Goal: Communication & Community: Answer question/provide support

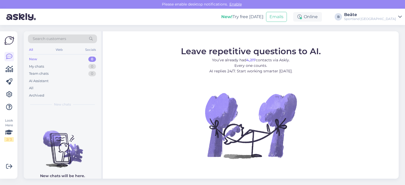
click at [48, 61] on div "New 0" at bounding box center [62, 59] width 69 height 7
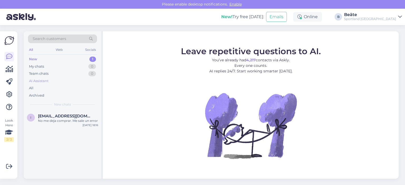
click at [37, 81] on div "AI Assistant" at bounding box center [39, 81] width 20 height 5
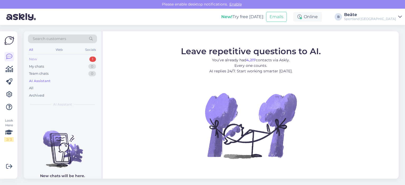
click at [51, 57] on div "New 1" at bounding box center [62, 59] width 69 height 7
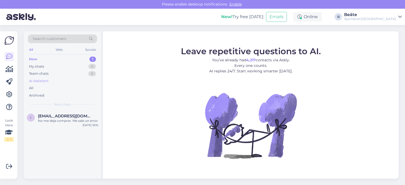
click at [47, 80] on div "AI Assistant" at bounding box center [39, 81] width 20 height 5
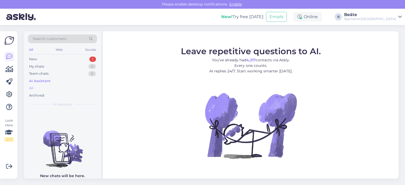
click at [37, 89] on div "All" at bounding box center [62, 88] width 69 height 7
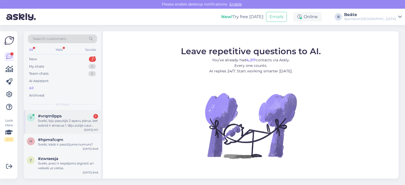
click at [79, 118] on div "#vrqm0pps 1" at bounding box center [68, 116] width 60 height 5
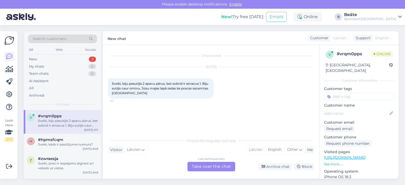
click at [205, 168] on div "Latvian to Latvian Take over the chat" at bounding box center [211, 166] width 48 height 9
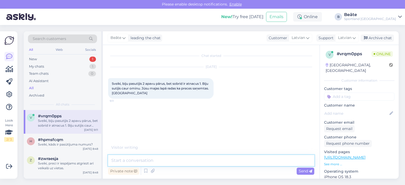
click at [206, 162] on textarea at bounding box center [211, 160] width 206 height 11
type textarea "Sveiki, kāds ir pasūtījuma numurs?"
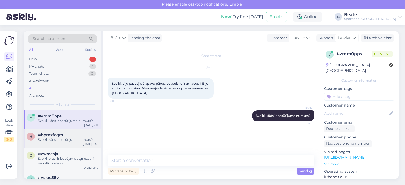
click at [74, 138] on div "Sveiki, kāds ir pasūtījuma numurs?" at bounding box center [68, 140] width 60 height 5
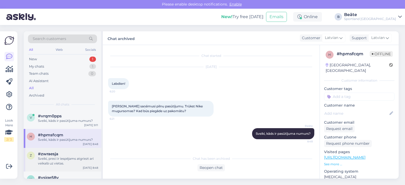
click at [67, 161] on div "Sveiki, preci ir iespējams atgriezt arī veikalā uz vietas." at bounding box center [68, 161] width 60 height 9
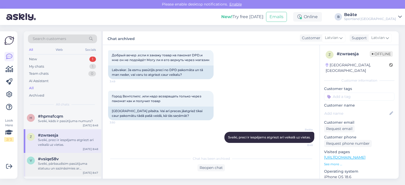
scroll to position [26, 0]
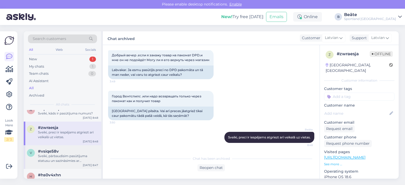
click at [63, 154] on div "Sveiki, pārbaudīsim pasūtījuma statusu un sazināsimies ar [DEMOGRAPHIC_DATA]." at bounding box center [68, 158] width 60 height 9
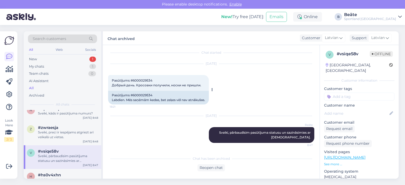
click at [142, 93] on div "Pasūtījums #6000029534 Labdien. Mēs saņēmām kedas, bet zeķes vēl nav atnākušas." at bounding box center [158, 98] width 101 height 14
copy div "6000029534"
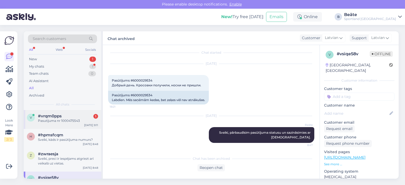
click at [62, 119] on div "Pasutijuma nr 1000475543" at bounding box center [68, 121] width 60 height 5
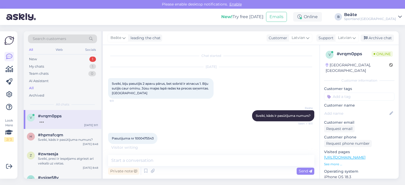
click at [143, 139] on span "Pasutijuma nr 1000475543" at bounding box center [133, 139] width 42 height 4
copy div "1000475543 9:11"
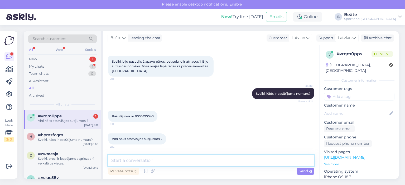
click at [154, 164] on textarea at bounding box center [211, 160] width 206 height 11
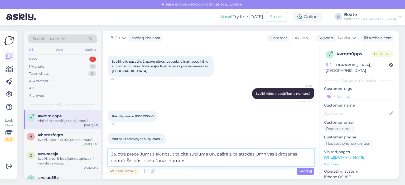
paste textarea "CC831133600EE"
type textarea "Jā, otra prece Jums tiek nosūtīta citā sūtījumā un, pašreiz, tā atrodas Omnivas…"
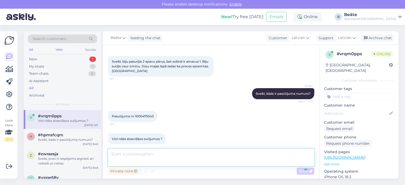
scroll to position [54, 0]
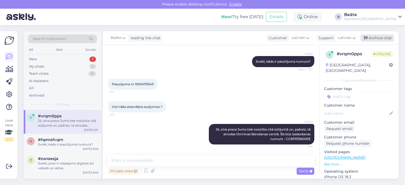
click at [379, 35] on div "Archive chat" at bounding box center [377, 38] width 33 height 7
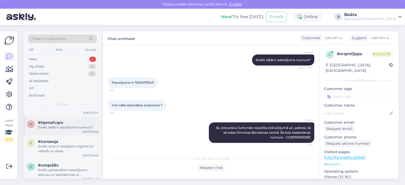
scroll to position [26, 0]
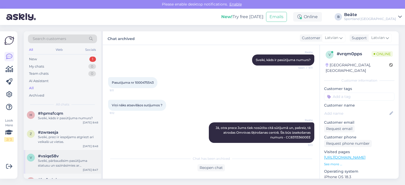
click at [60, 162] on div "Sveiki, pārbaudīsim pasūtījuma statusu un sazināsimies ar [DEMOGRAPHIC_DATA]." at bounding box center [68, 163] width 60 height 9
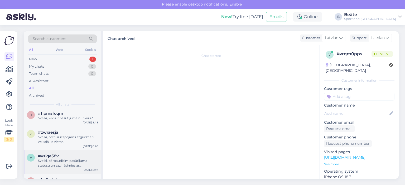
scroll to position [3, 0]
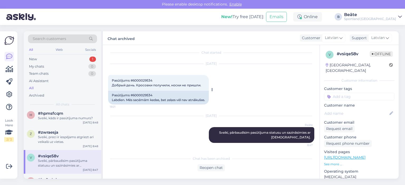
click at [142, 93] on div "Pasūtījums #6000029534 Labdien. Mēs saņēmām kedas, bet zeķes vēl nav atnākušas." at bounding box center [158, 98] width 101 height 14
copy div "6000029534"
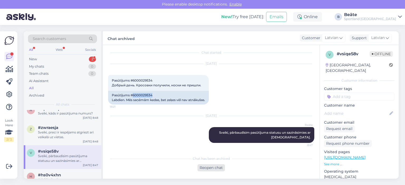
click at [207, 167] on div "Reopen chat" at bounding box center [210, 167] width 27 height 7
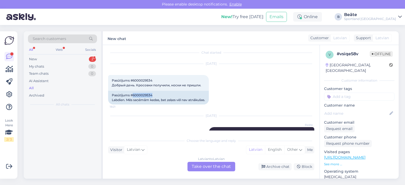
scroll to position [0, 0]
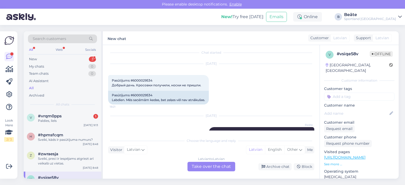
click at [209, 167] on div "Latvian to Latvian Take over the chat" at bounding box center [211, 166] width 48 height 9
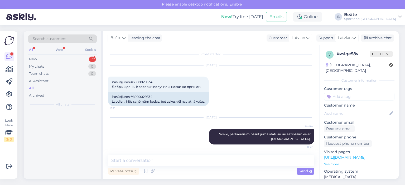
scroll to position [2, 0]
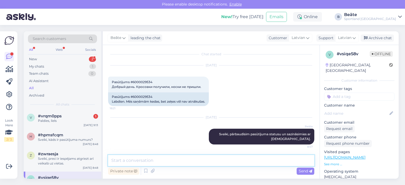
click at [205, 160] on textarea at bounding box center [211, 160] width 206 height 11
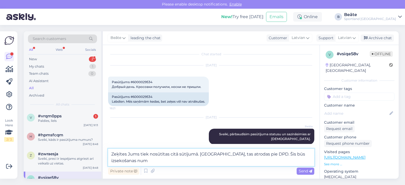
scroll to position [3, 0]
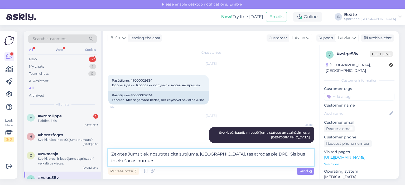
paste textarea "05757995522626"
type textarea "Zeķītes Jums tiek nosūtītas citā sūtījumā. [GEOGRAPHIC_DATA], tas atrodas pie D…"
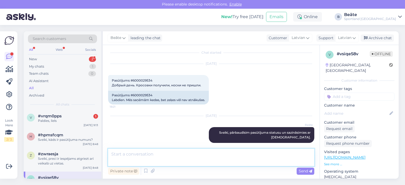
scroll to position [29, 0]
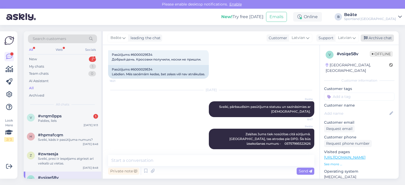
click at [380, 38] on div "Archive chat" at bounding box center [377, 38] width 33 height 7
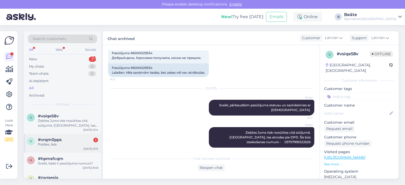
click at [59, 145] on div "Paldies, liels" at bounding box center [68, 144] width 60 height 5
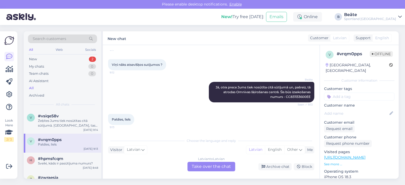
click at [219, 169] on div "Latvian to Latvian Take over the chat" at bounding box center [211, 166] width 48 height 9
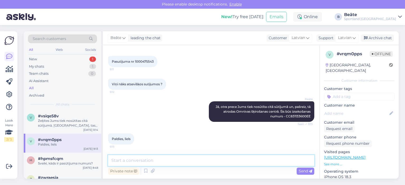
click at [211, 165] on textarea at bounding box center [211, 160] width 206 height 11
type textarea "Jauku Jums dienu! :)"
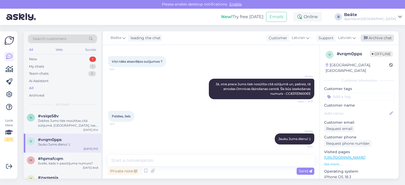
click at [377, 37] on div "Archive chat" at bounding box center [377, 38] width 33 height 7
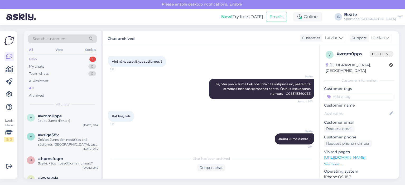
click at [44, 56] on div "New 1" at bounding box center [62, 59] width 69 height 7
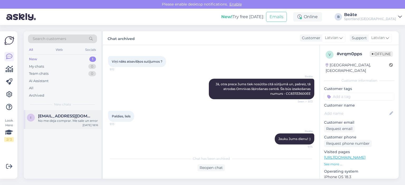
click at [56, 124] on div "i [EMAIL_ADDRESS][DOMAIN_NAME] No me deja comprar. Me sale un error [DATE] 18:16" at bounding box center [63, 119] width 78 height 19
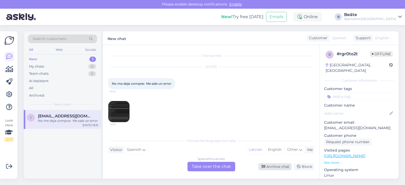
click at [277, 165] on div "Archive chat" at bounding box center [274, 166] width 33 height 7
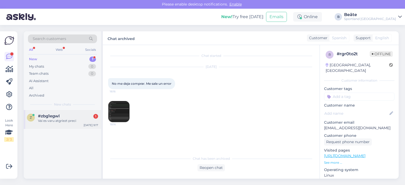
click at [60, 124] on div "z #zbg1egwl 1 Vai es varu atgriezt preci [DATE] 9:17" at bounding box center [63, 119] width 78 height 19
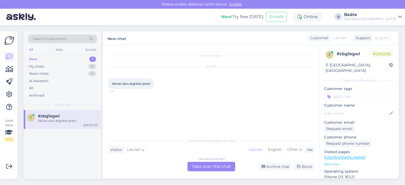
click at [212, 166] on div "Latvian to Latvian Take over the chat" at bounding box center [211, 166] width 48 height 9
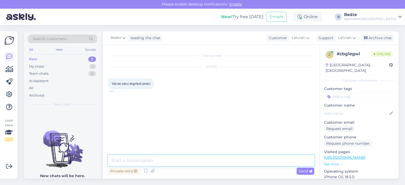
click at [217, 163] on textarea at bounding box center [211, 160] width 206 height 11
type textarea "Sveiki, vai prece iegādāta klātienes veikalā vai e-veikalā?"
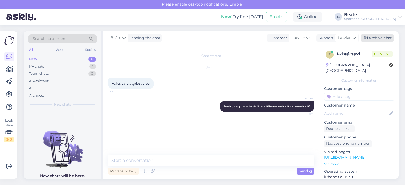
click at [375, 37] on div "Archive chat" at bounding box center [377, 38] width 33 height 7
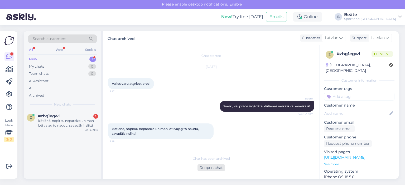
click at [203, 165] on div "Reopen chat" at bounding box center [210, 167] width 27 height 7
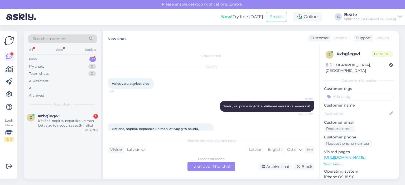
click at [216, 166] on div "Latvian to Latvian Take over the chat" at bounding box center [211, 166] width 48 height 9
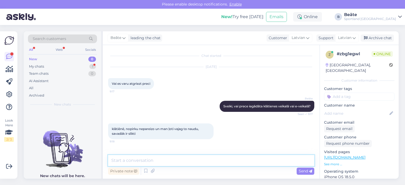
click at [220, 163] on textarea at bounding box center [211, 160] width 206 height 11
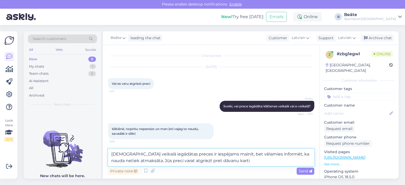
type textarea "[DEMOGRAPHIC_DATA] veikalā iegādātas preces ir iespējams mainīt, bet vēlamies i…"
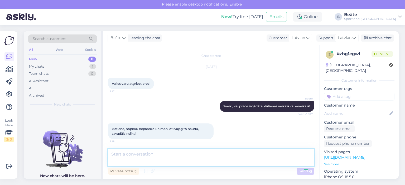
scroll to position [27, 0]
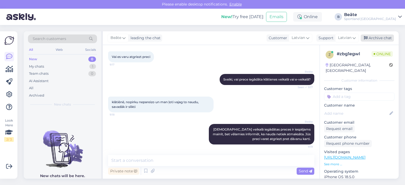
click at [385, 36] on div "Archive chat" at bounding box center [377, 38] width 33 height 7
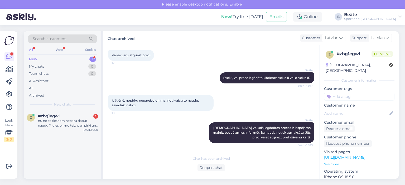
scroll to position [56, 0]
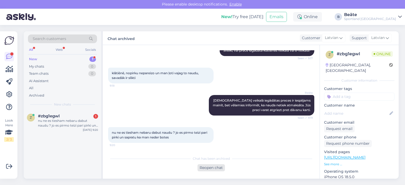
click at [217, 167] on div "Reopen chat" at bounding box center [210, 167] width 27 height 7
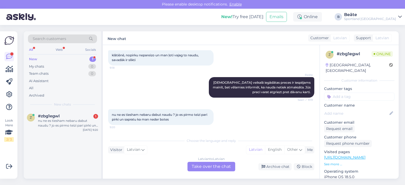
click at [213, 171] on div "Latvian to Latvian Take over the chat" at bounding box center [211, 166] width 48 height 9
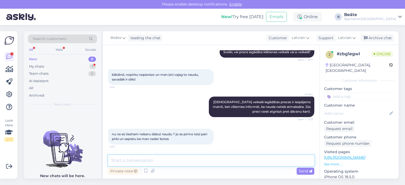
click at [225, 161] on textarea at bounding box center [211, 160] width 206 height 11
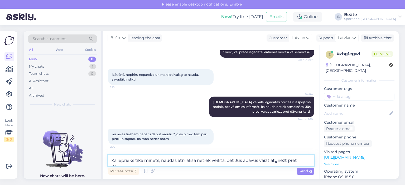
scroll to position [61, 0]
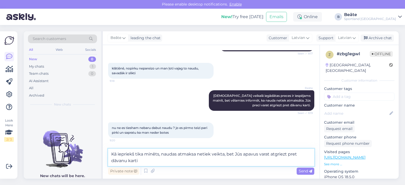
type textarea "Kā iepriekš tika minēts, naudas atmaksa netiek veikta, bet Jūs apavus varat atg…"
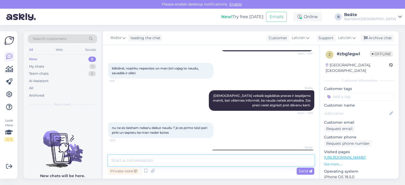
scroll to position [82, 0]
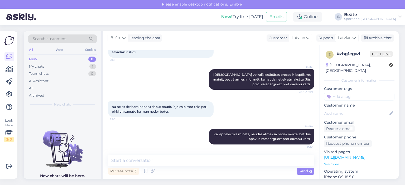
click at [381, 33] on div "[PERSON_NAME] leading the chat Customer Latvian Support Latvian Archive chat" at bounding box center [251, 38] width 296 height 14
click at [380, 37] on div "Archive chat" at bounding box center [377, 38] width 33 height 7
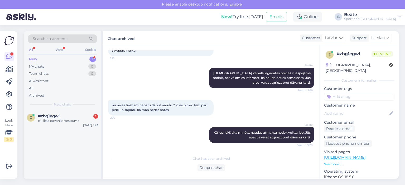
scroll to position [106, 0]
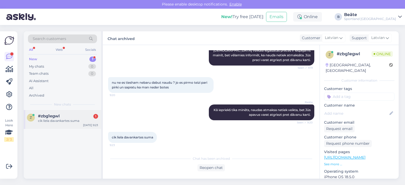
click at [79, 125] on div "z #zbg1egwl 1 cik liela davankartes suma [DATE] 9:23" at bounding box center [63, 119] width 78 height 19
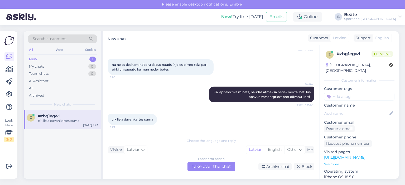
click at [207, 167] on div "Latvian to Latvian Take over the chat" at bounding box center [211, 166] width 48 height 9
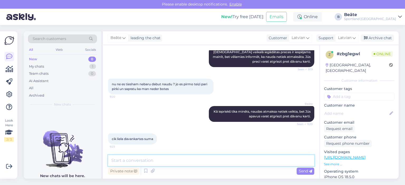
click at [206, 162] on textarea at bounding box center [211, 160] width 206 height 11
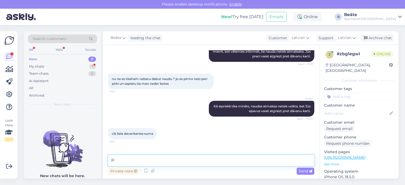
scroll to position [127, 0]
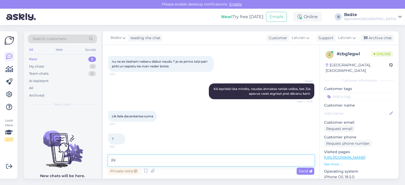
type textarea "P"
type textarea "S"
type textarea "P"
type textarea "O"
type textarea "Preces cenas vērtībā."
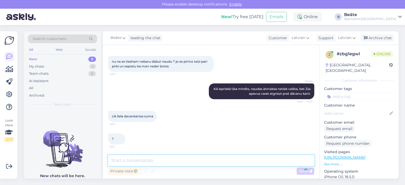
scroll to position [150, 0]
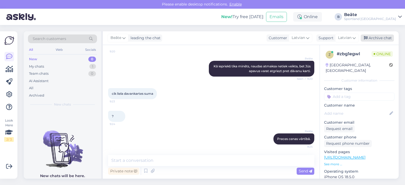
click at [385, 37] on div "Archive chat" at bounding box center [377, 38] width 33 height 7
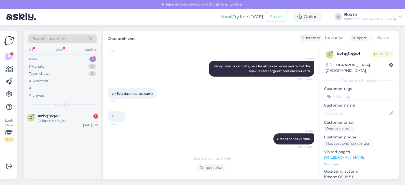
scroll to position [174, 0]
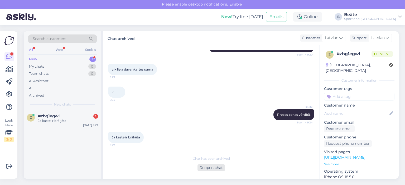
click at [211, 167] on div "Reopen chat" at bounding box center [210, 167] width 27 height 7
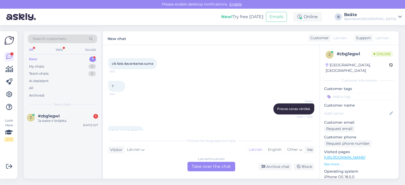
click at [211, 167] on div "Latvian to Latvian Take over the chat" at bounding box center [211, 166] width 48 height 9
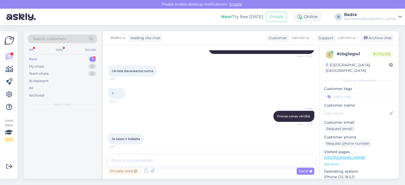
scroll to position [172, 0]
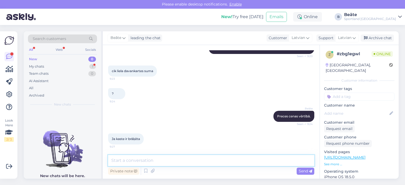
click at [206, 164] on textarea at bounding box center [211, 160] width 206 height 11
type textarea "H"
type textarea "j"
type textarea "J"
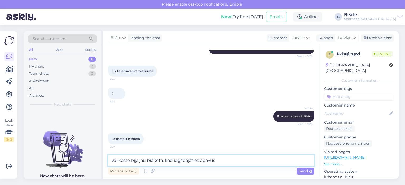
type textarea "Vai kaste bija jau brāķēta, kad iegādājāties apavus?"
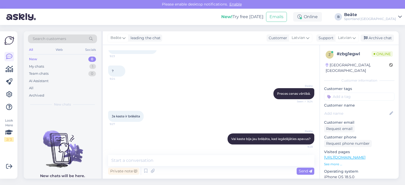
click at [376, 42] on div "[PERSON_NAME] leading the chat Customer Latvian Support Latvian Archive chat" at bounding box center [251, 38] width 296 height 14
click at [378, 38] on div "Archive chat" at bounding box center [377, 38] width 33 height 7
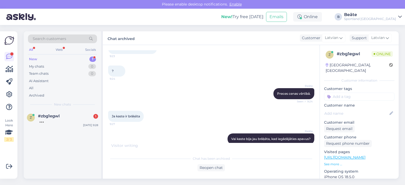
scroll to position [225, 0]
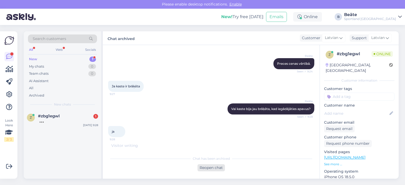
click at [216, 166] on div "Reopen chat" at bounding box center [210, 167] width 27 height 7
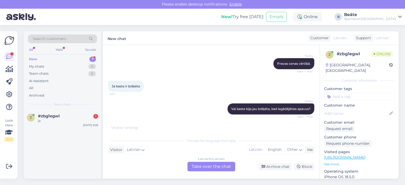
click at [215, 164] on div "Latvian to Latvian Take over the chat" at bounding box center [211, 166] width 48 height 9
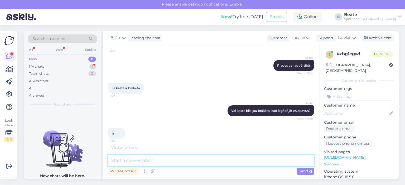
click at [219, 163] on textarea at bounding box center [211, 160] width 206 height 11
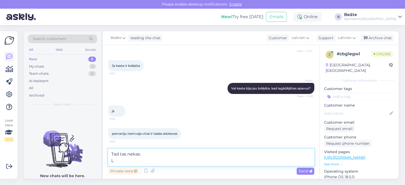
scroll to position [269, 0]
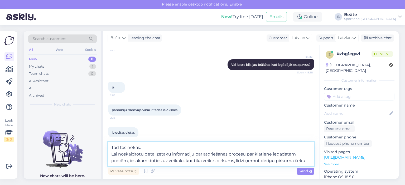
type textarea "Tad tas nekas. Lai noskaidrotu detalizētāku infomāciju par atgriešanas procesu …"
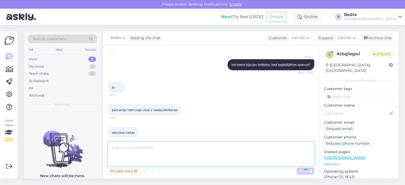
scroll to position [305, 0]
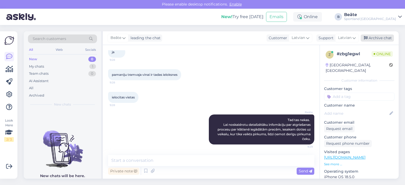
click at [386, 38] on div "Archive chat" at bounding box center [377, 38] width 33 height 7
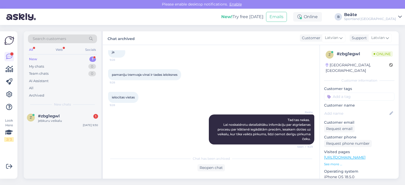
scroll to position [329, 0]
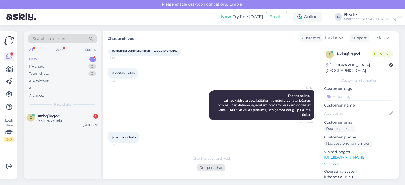
click at [210, 169] on div "Reopen chat" at bounding box center [210, 167] width 27 height 7
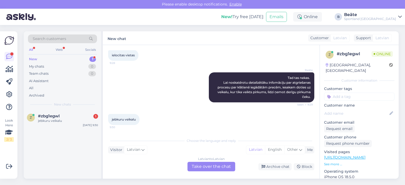
click at [211, 167] on div "Latvian to Latvian Take over the chat" at bounding box center [211, 166] width 48 height 9
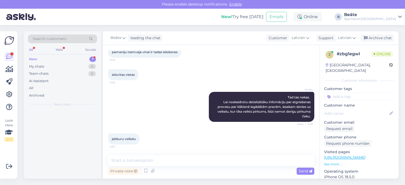
scroll to position [327, 0]
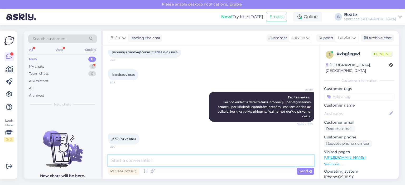
click at [211, 162] on textarea at bounding box center [211, 160] width 206 height 11
type textarea "Uz veikalu, kur tika iegādāti apavi."
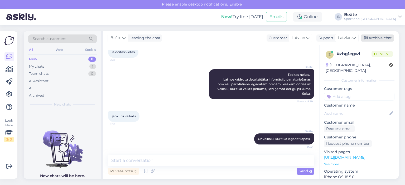
click at [373, 39] on div "Archive chat" at bounding box center [377, 38] width 33 height 7
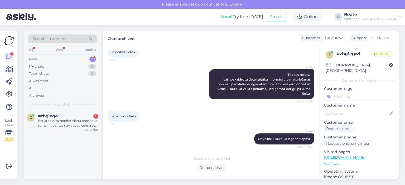
scroll to position [379, 0]
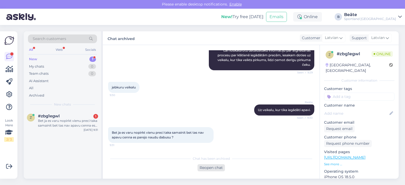
click at [217, 166] on div "Reopen chat" at bounding box center [210, 167] width 27 height 7
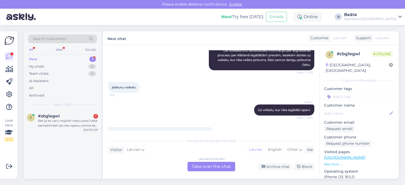
click at [217, 166] on div "Latvian to Latvian Take over the chat" at bounding box center [211, 166] width 48 height 9
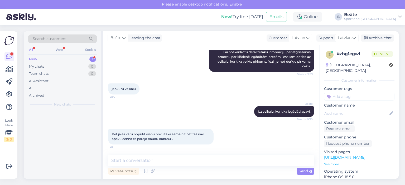
scroll to position [377, 0]
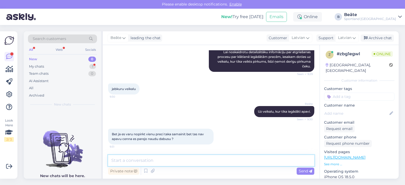
click at [217, 166] on textarea at bounding box center [211, 160] width 206 height 11
type textarea "Nauda netiek atmaksāta."
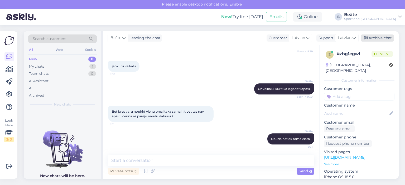
click at [379, 40] on div "Archive chat" at bounding box center [377, 38] width 33 height 7
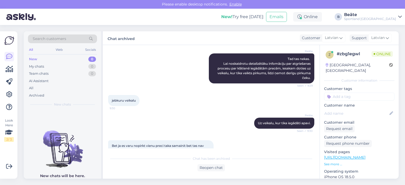
scroll to position [402, 0]
